Goal: Transaction & Acquisition: Purchase product/service

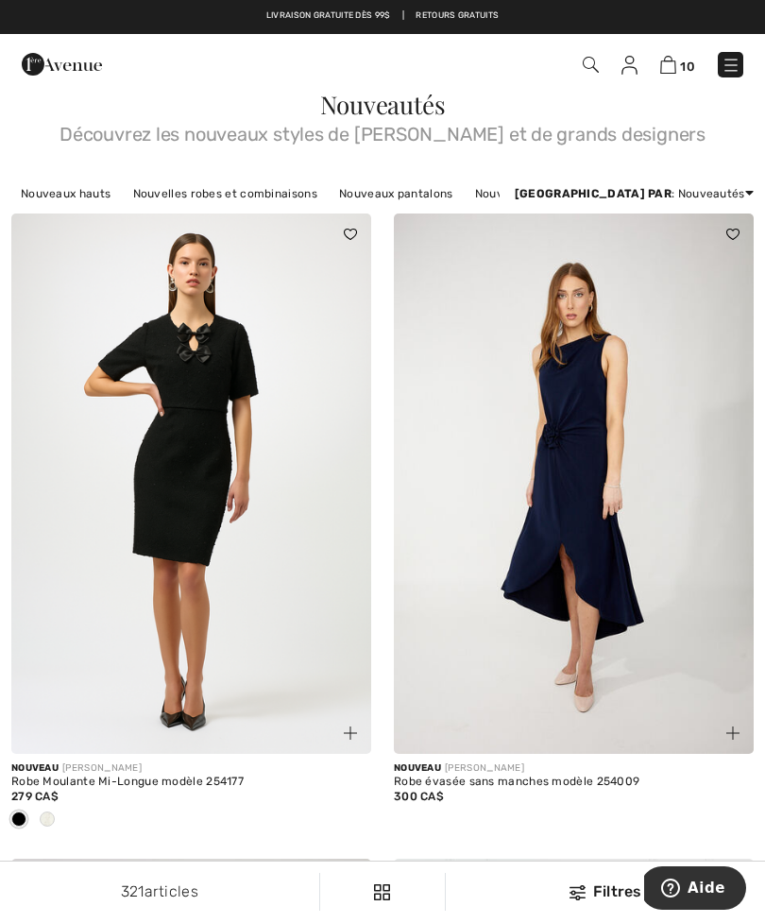
click at [675, 61] on img at bounding box center [669, 65] width 16 height 18
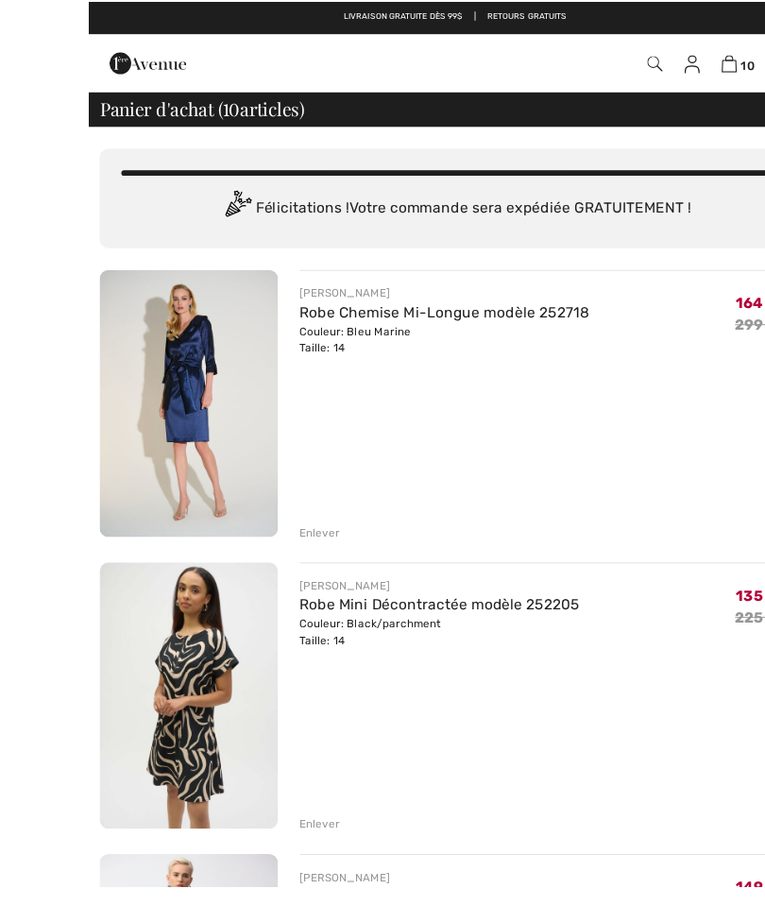
scroll to position [26, 0]
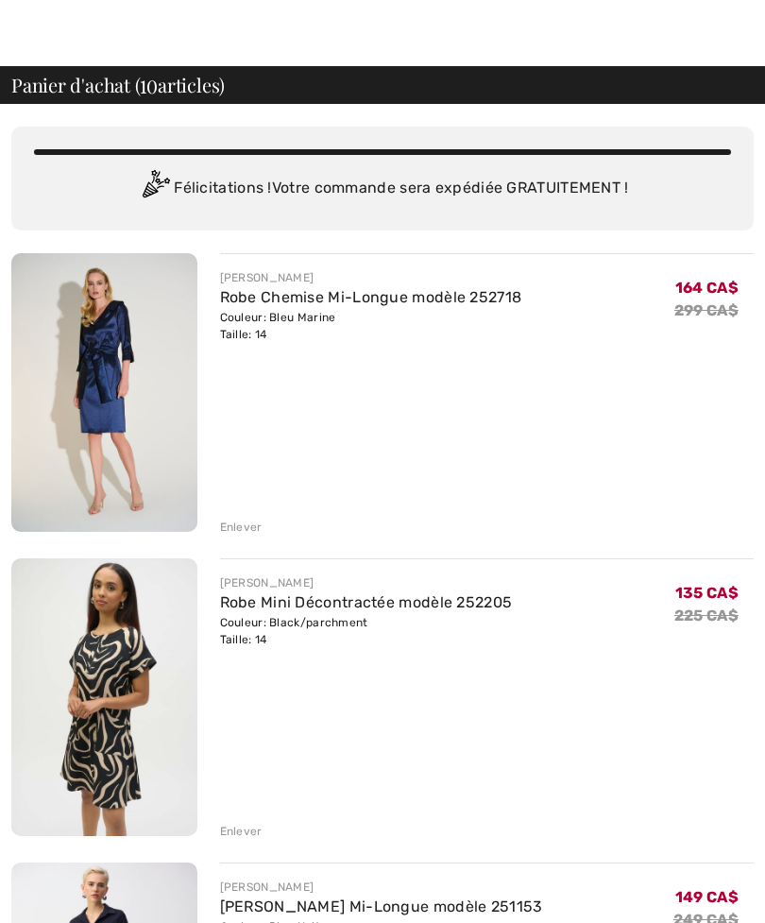
click at [139, 392] on img at bounding box center [104, 392] width 186 height 279
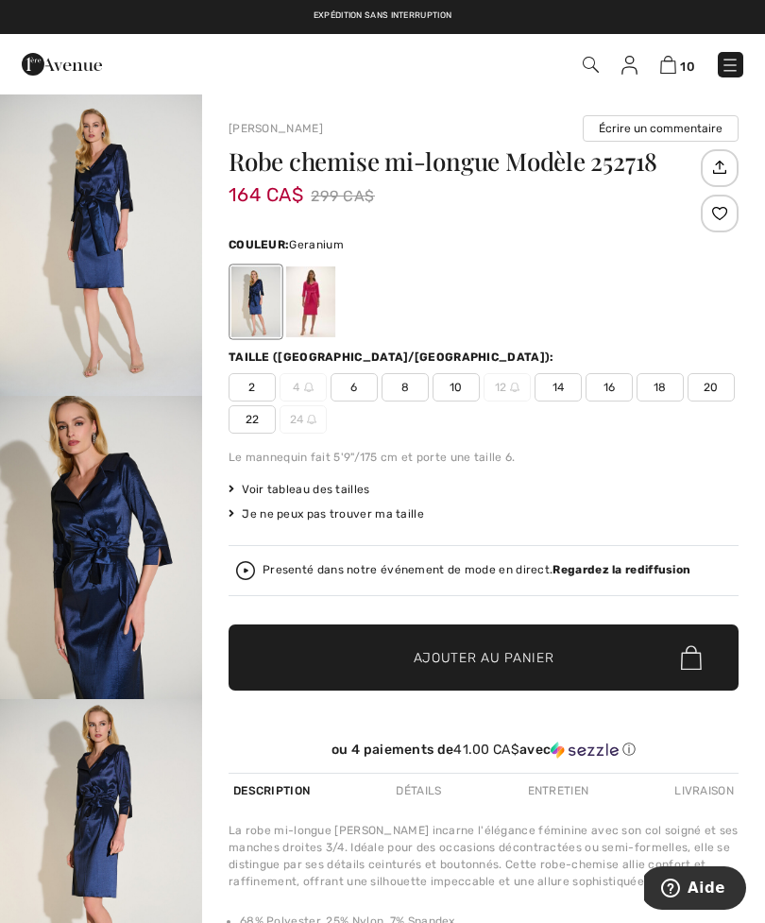
click at [314, 294] on div at bounding box center [310, 301] width 49 height 71
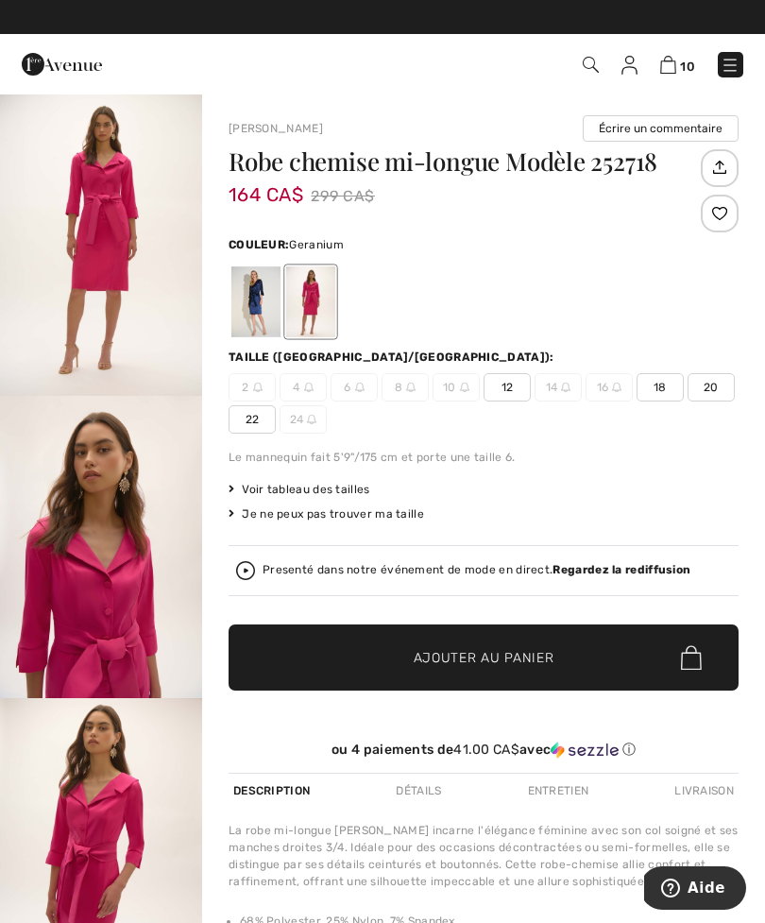
click at [118, 265] on img "1 / 5" at bounding box center [101, 244] width 202 height 303
click at [104, 575] on img "2 / 5" at bounding box center [101, 547] width 202 height 303
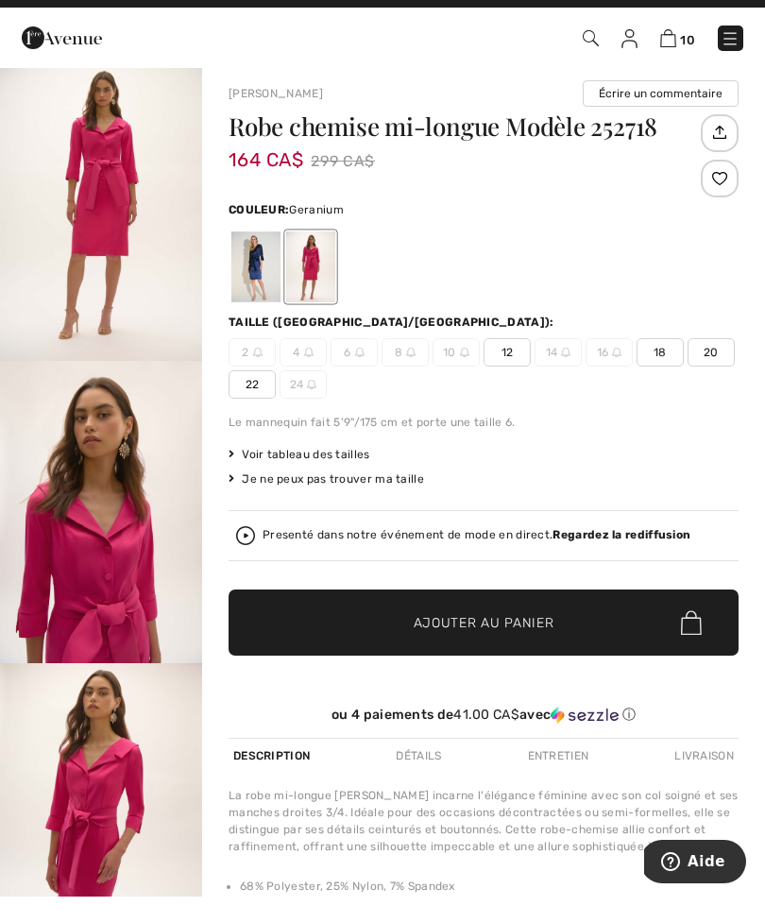
scroll to position [35, 0]
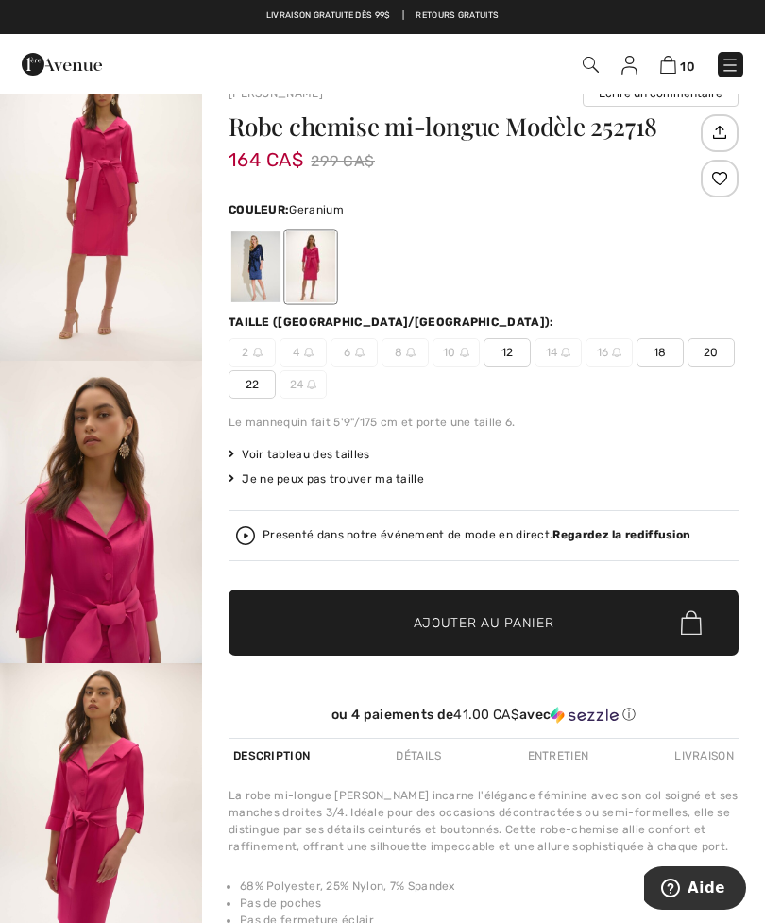
click at [343, 450] on span "Voir tableau des tailles" at bounding box center [300, 454] width 142 height 17
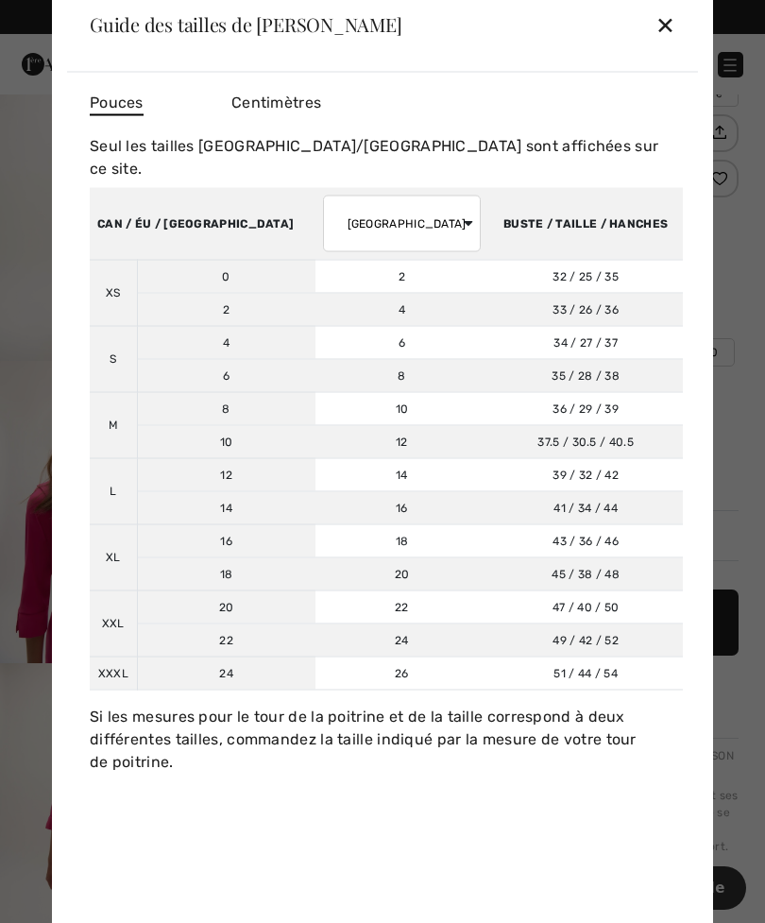
click at [385, 209] on select "AUSTRALIE ROYAUME-UNI France Allemagne Espagne Italie Japon" at bounding box center [402, 223] width 159 height 57
click at [675, 30] on div "✕" at bounding box center [666, 25] width 20 height 40
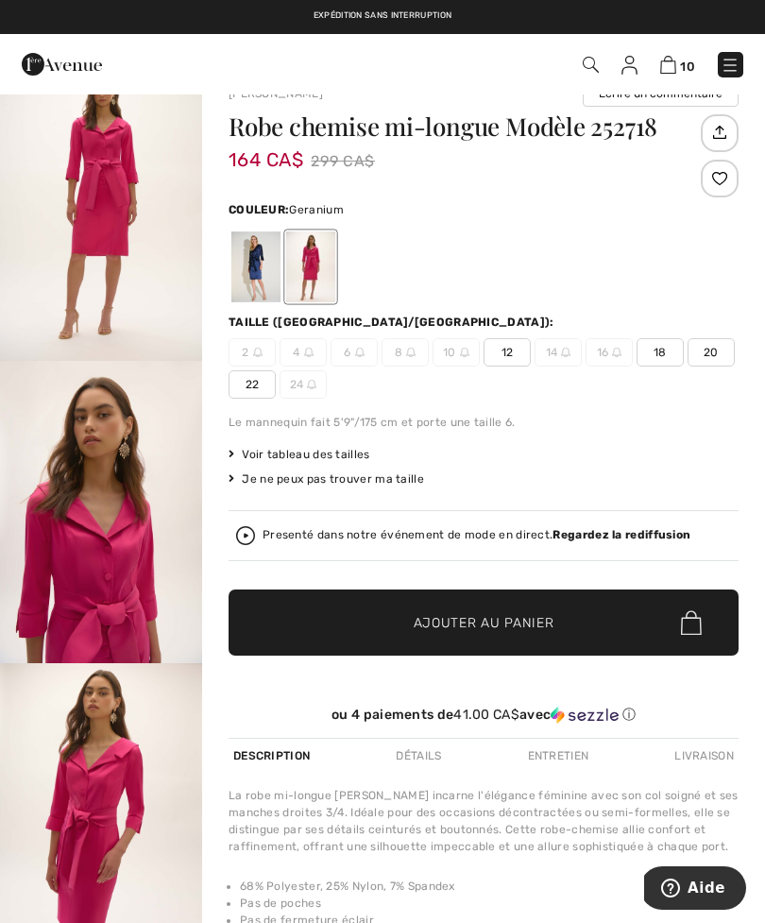
click at [260, 258] on div at bounding box center [256, 267] width 49 height 71
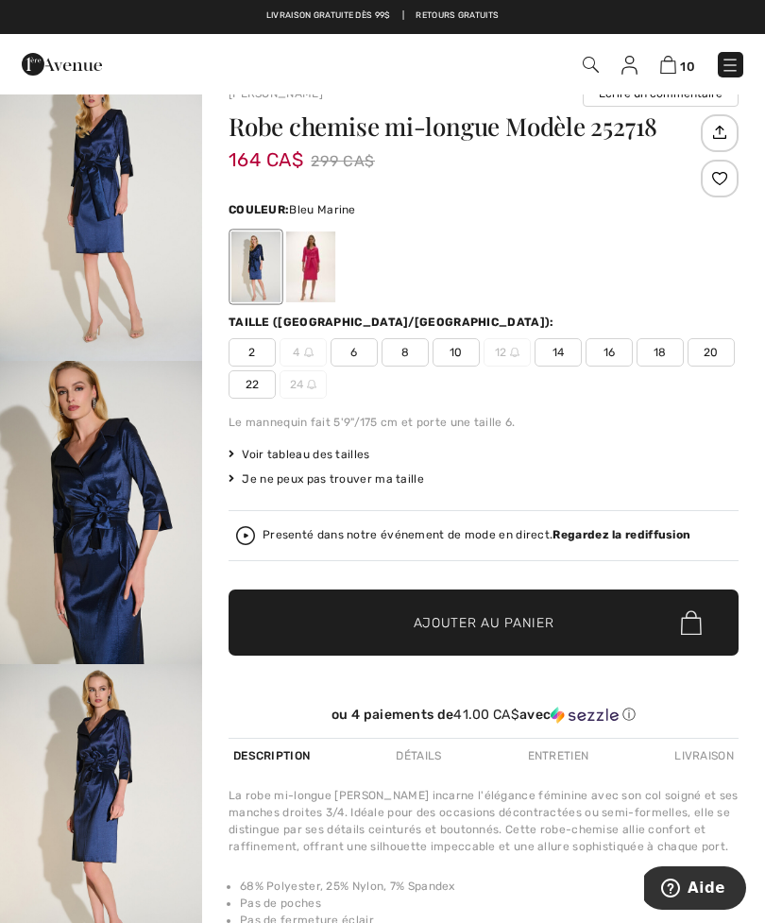
click at [124, 248] on img "1 / 5" at bounding box center [101, 209] width 202 height 303
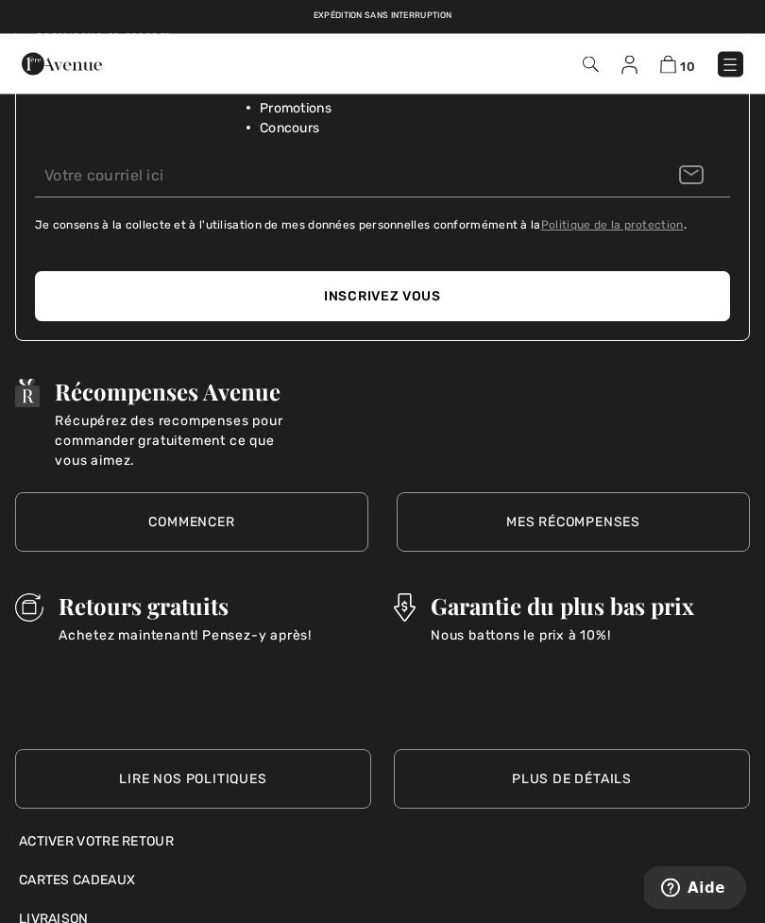
scroll to position [2549, 0]
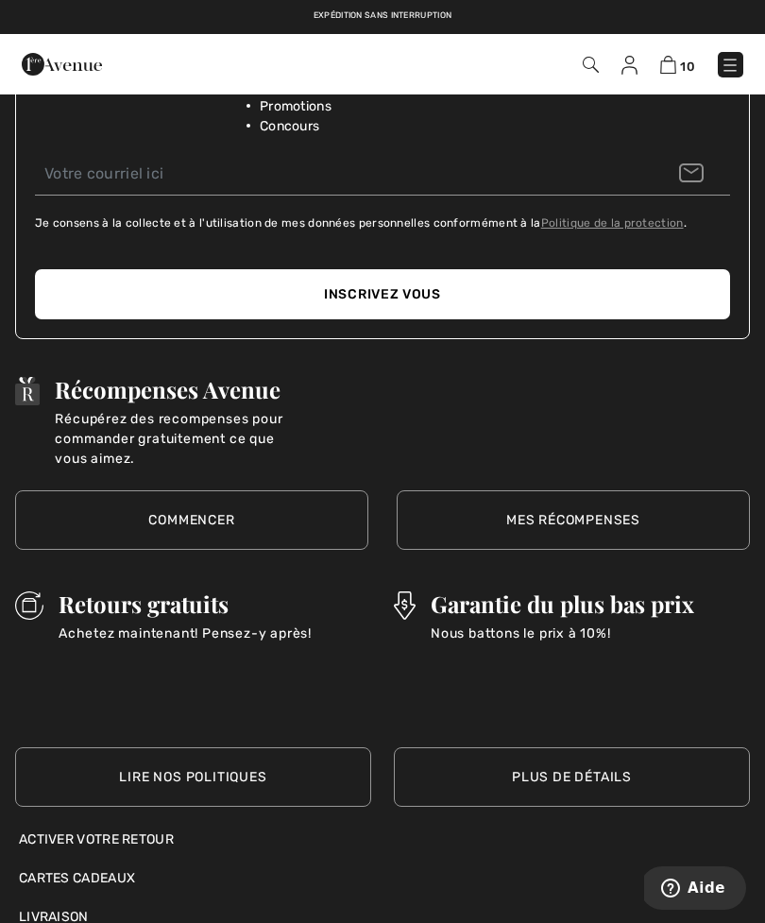
click at [215, 607] on h3 "Retours gratuits" at bounding box center [185, 604] width 253 height 25
click at [146, 835] on div "Activer votre retour" at bounding box center [383, 840] width 728 height 20
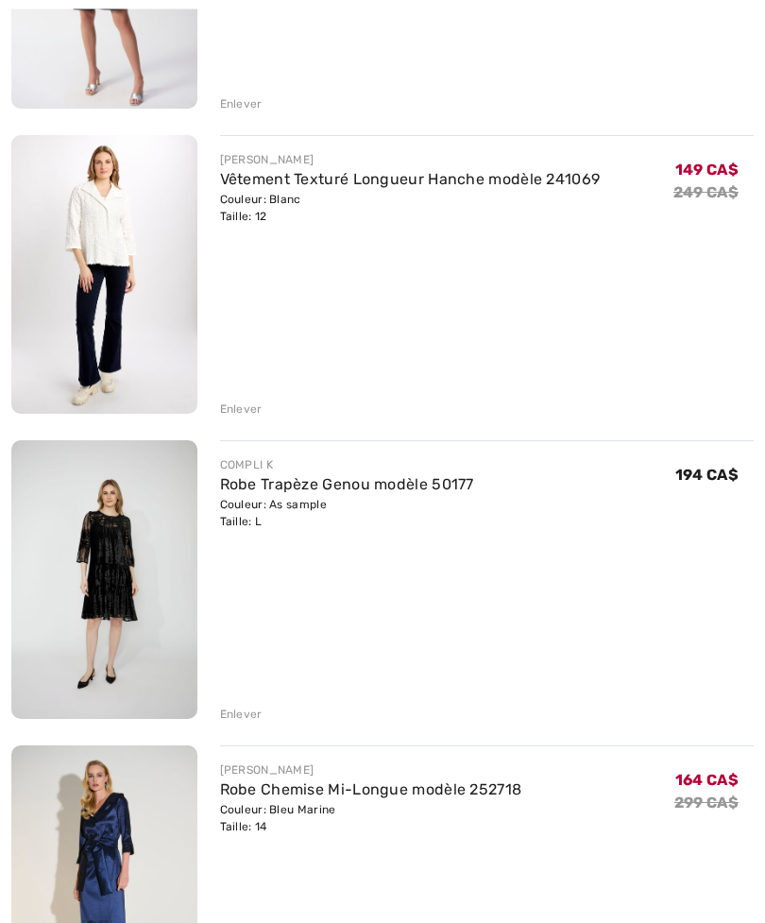
scroll to position [1058, 0]
click at [105, 551] on img at bounding box center [104, 579] width 186 height 279
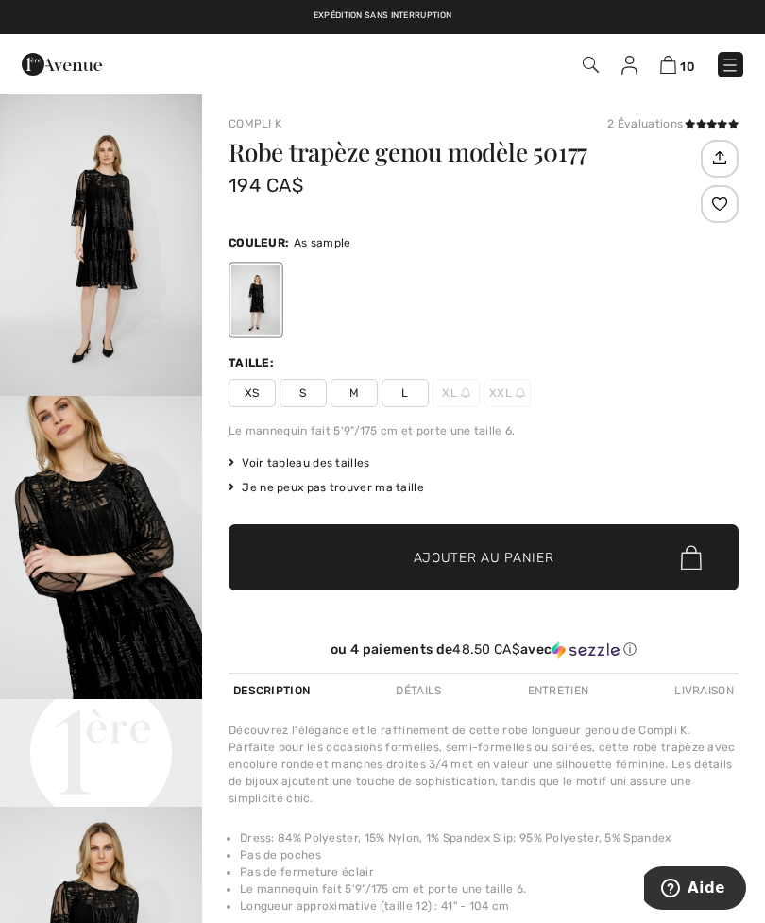
click at [329, 463] on span "Voir tableau des tailles" at bounding box center [300, 463] width 142 height 17
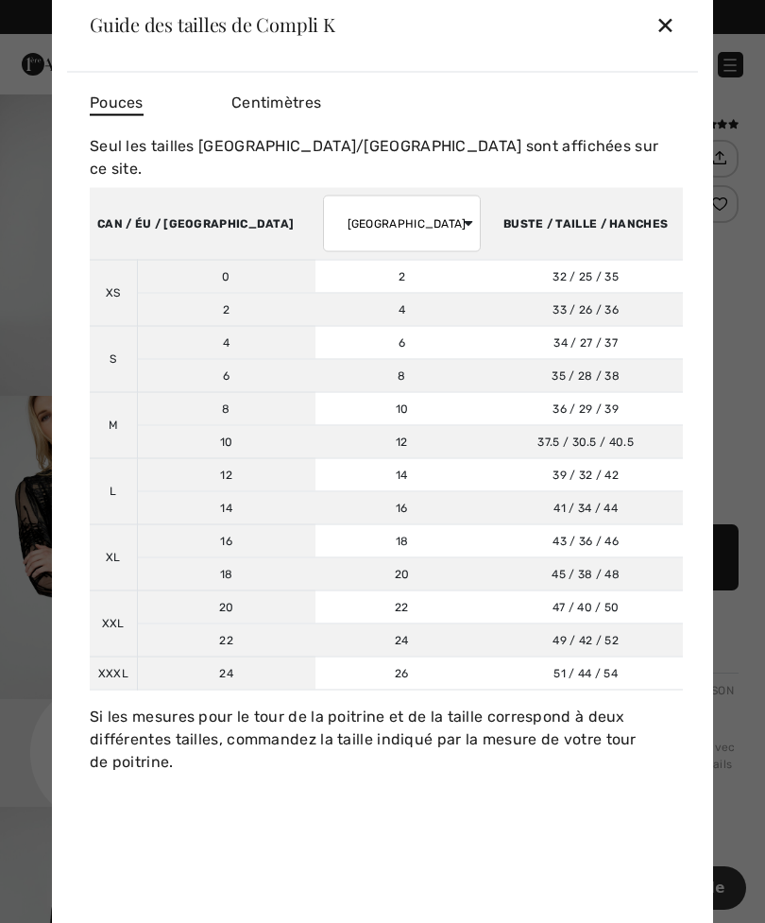
click at [669, 26] on div "✕" at bounding box center [666, 25] width 20 height 40
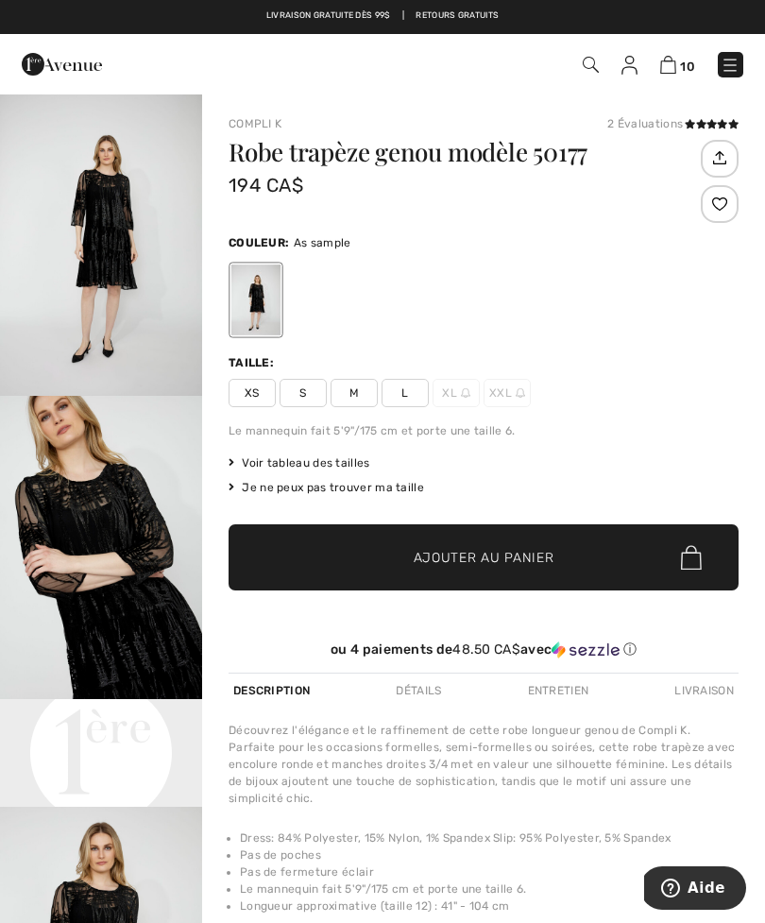
click at [121, 271] on img "1 / 4" at bounding box center [101, 244] width 202 height 303
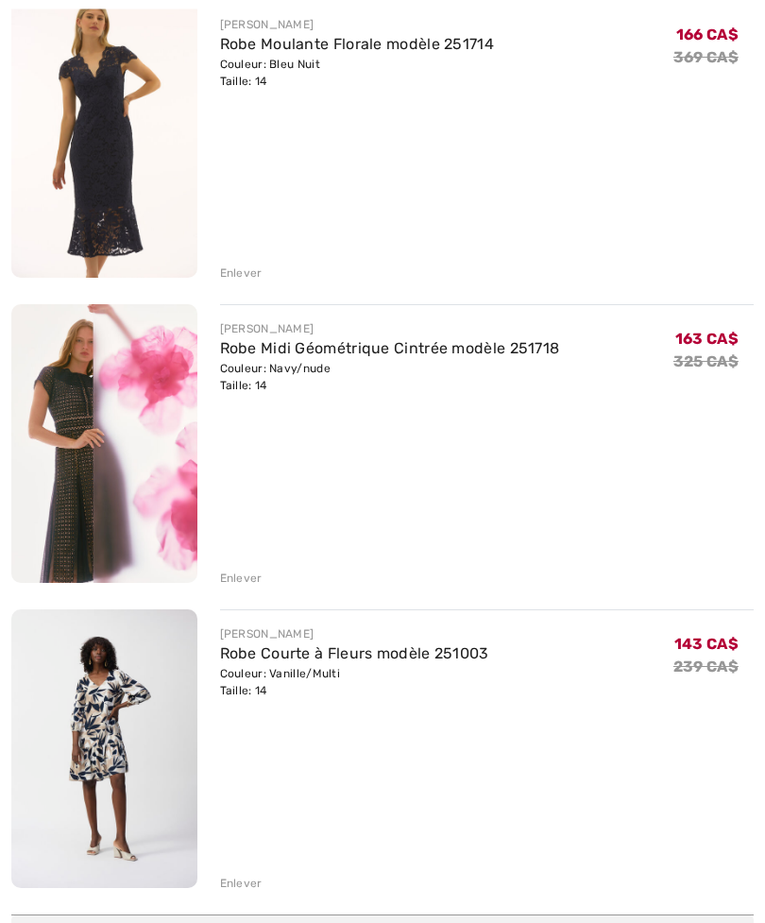
scroll to position [2414, 0]
click at [69, 483] on img at bounding box center [104, 443] width 186 height 279
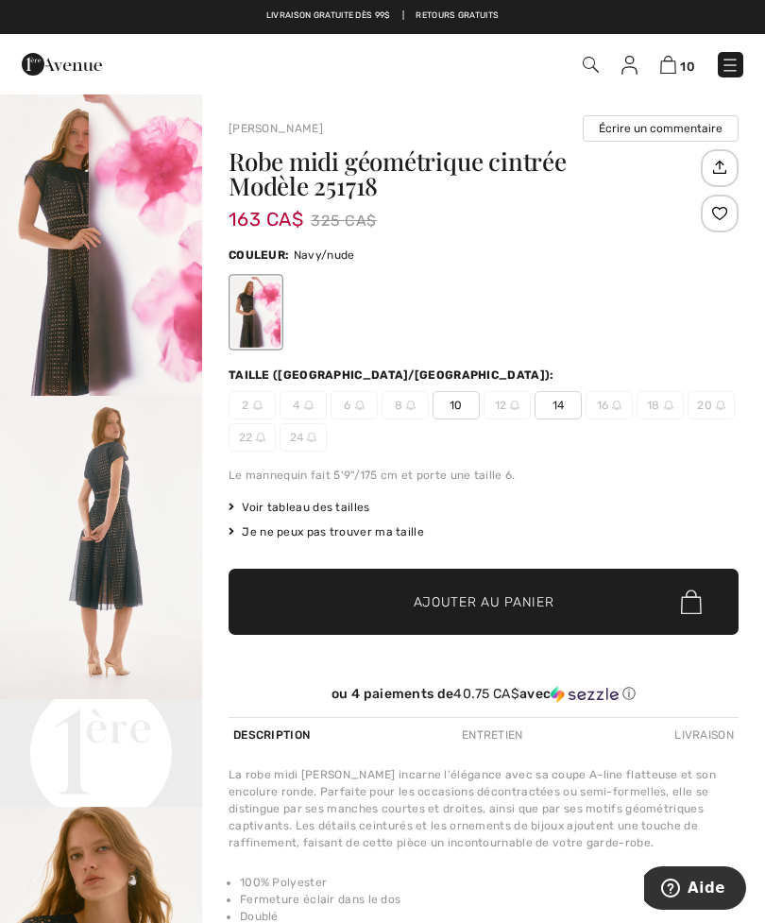
click at [120, 534] on img "2 / 6" at bounding box center [101, 547] width 202 height 303
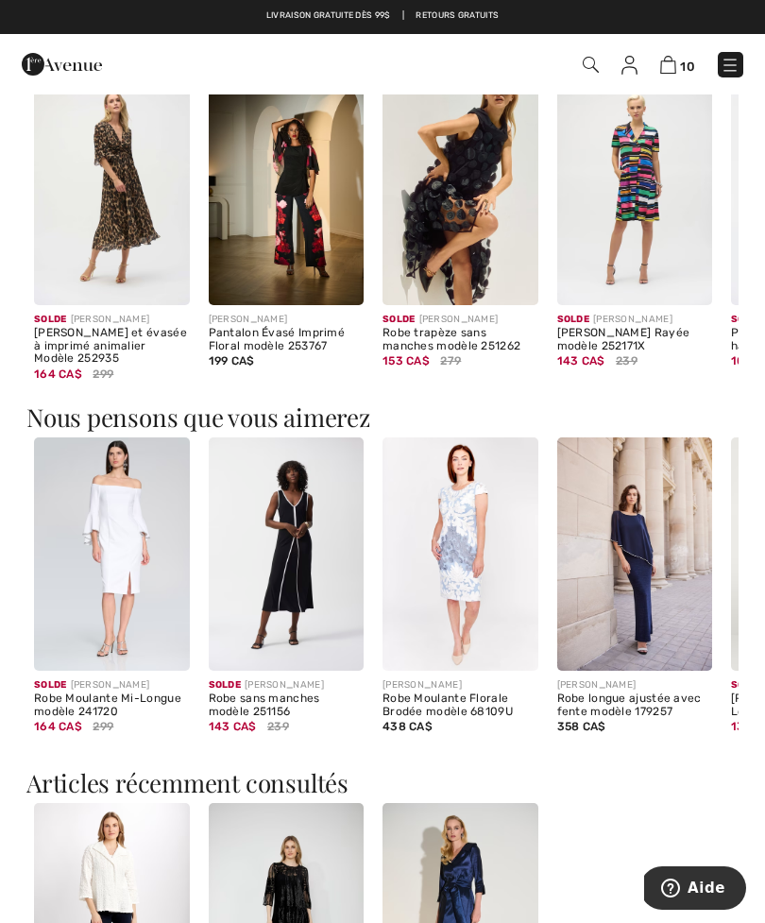
scroll to position [1075, 0]
